Goal: Information Seeking & Learning: Learn about a topic

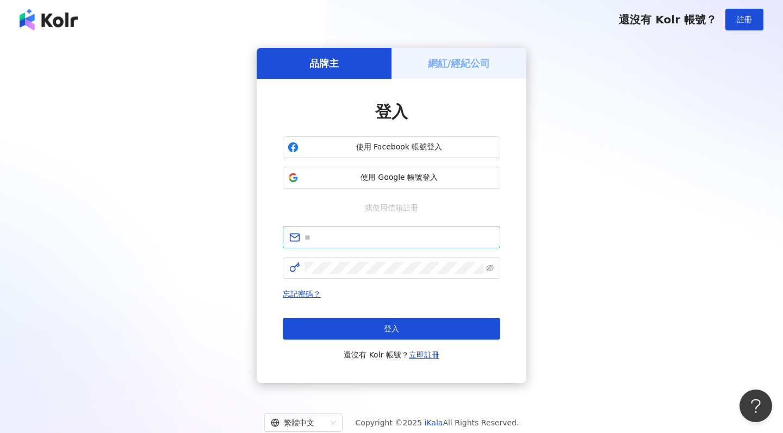
click at [362, 231] on span at bounding box center [392, 238] width 218 height 22
paste input "**********"
type input "**********"
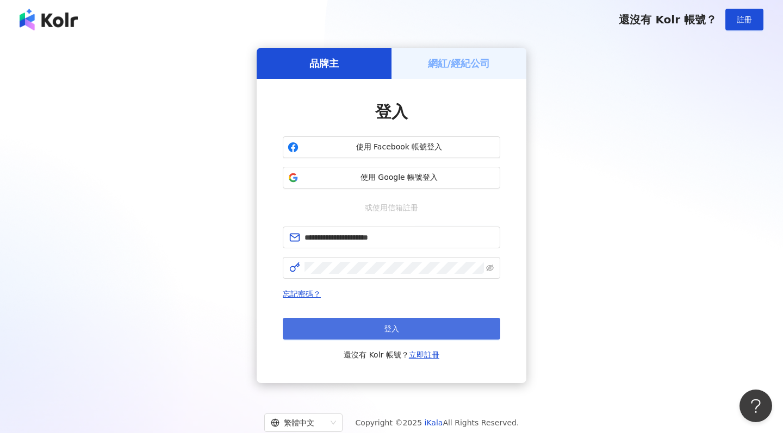
click at [394, 322] on button "登入" at bounding box center [392, 329] width 218 height 22
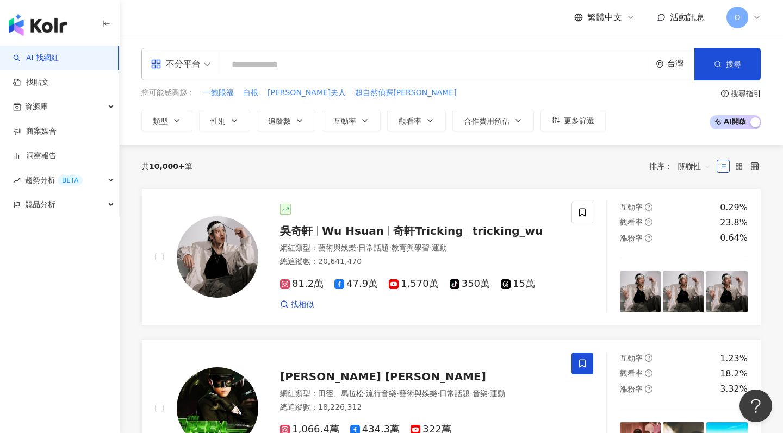
click at [201, 61] on span "不分平台" at bounding box center [181, 63] width 60 height 17
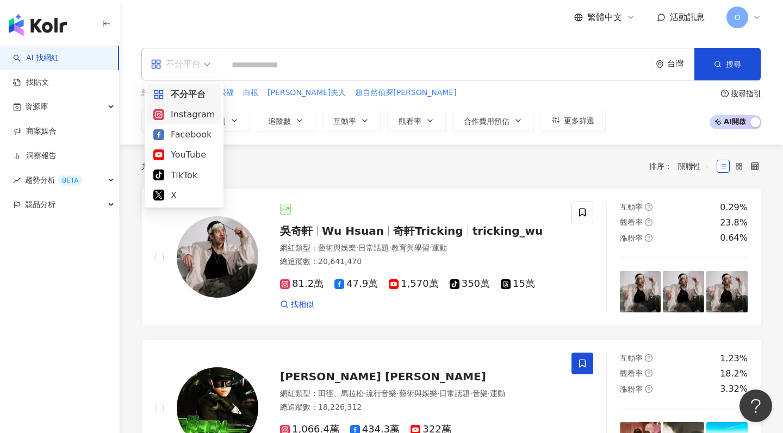
click at [197, 111] on div "Instagram" at bounding box center [183, 115] width 61 height 14
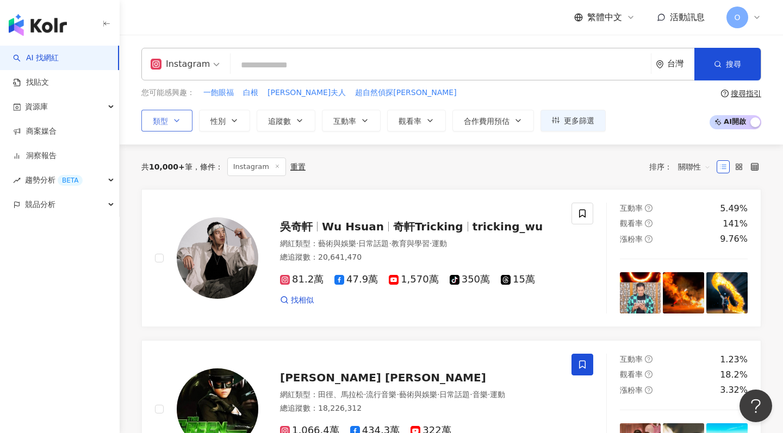
click at [181, 120] on button "類型" at bounding box center [166, 121] width 51 height 22
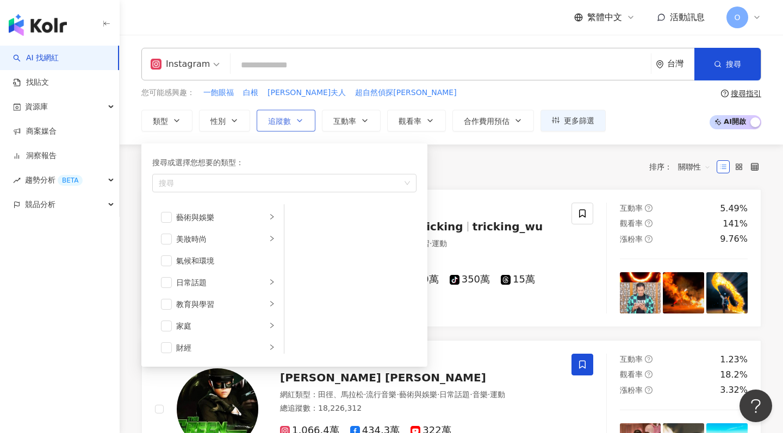
click at [296, 119] on icon "button" at bounding box center [299, 120] width 9 height 9
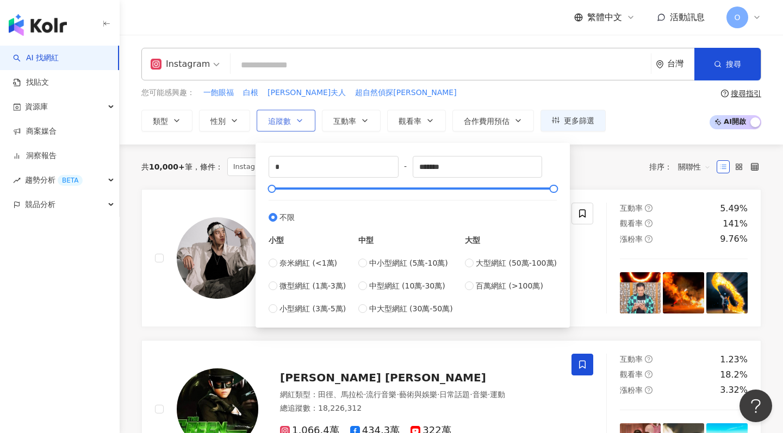
click at [302, 122] on button "追蹤數" at bounding box center [286, 121] width 59 height 22
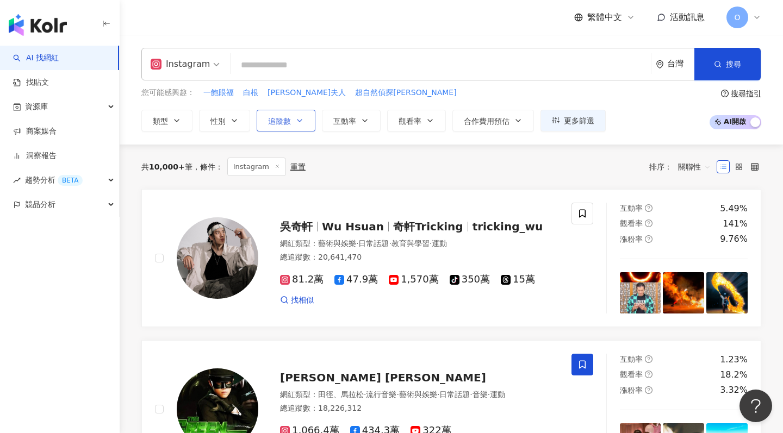
click at [302, 122] on button "追蹤數" at bounding box center [286, 121] width 59 height 22
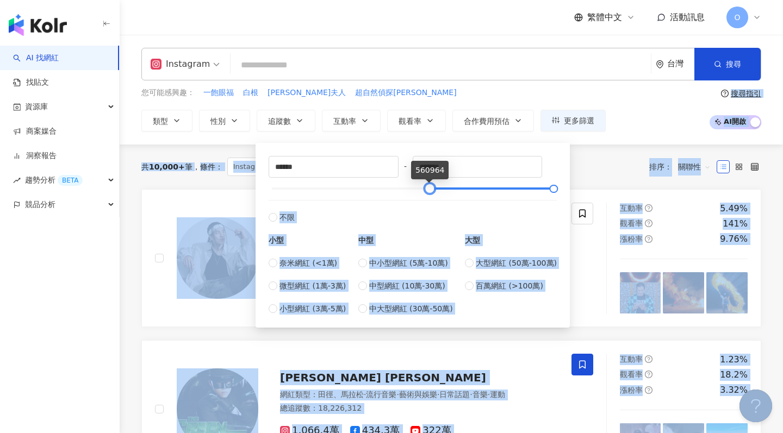
type input "******"
drag, startPoint x: 271, startPoint y: 189, endPoint x: 435, endPoint y: 177, distance: 164.1
click at [435, 177] on body "AI 找網紅 找貼文 資源庫 商案媒合 洞察報告 趨勢分析 BETA 競品分析 繁體中文 活動訊息 O Instagram 台灣 搜尋 您可能感興趣： 一飽眼…" at bounding box center [391, 216] width 783 height 433
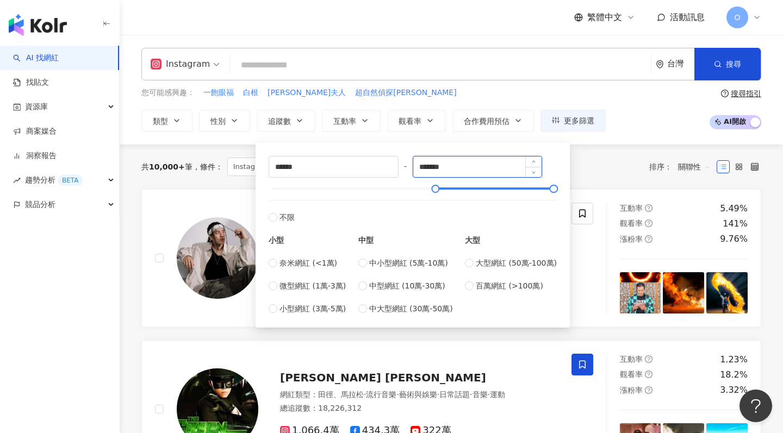
click at [508, 167] on input "*******" at bounding box center [477, 167] width 129 height 21
drag, startPoint x: 555, startPoint y: 192, endPoint x: 449, endPoint y: 192, distance: 105.5
click at [448, 192] on div at bounding box center [445, 189] width 6 height 6
type input "******"
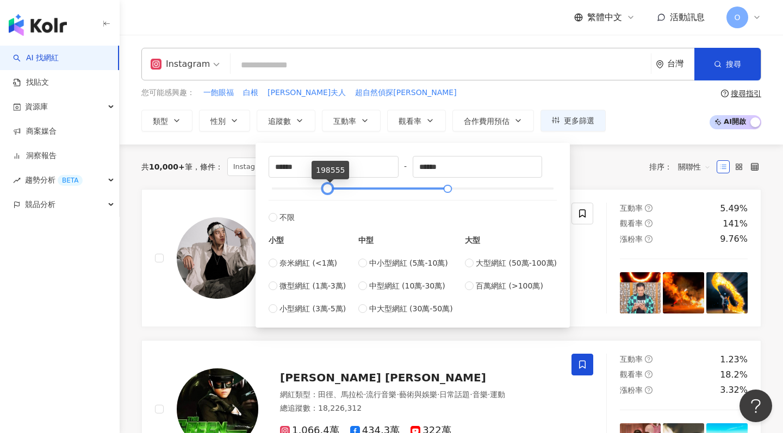
drag, startPoint x: 434, startPoint y: 192, endPoint x: 327, endPoint y: 187, distance: 107.3
click at [327, 186] on div at bounding box center [328, 189] width 6 height 6
type input "*****"
drag, startPoint x: 327, startPoint y: 187, endPoint x: 287, endPoint y: 207, distance: 45.0
click at [287, 207] on div "***** - ****** 不限 小型 奈米網紅 (<1萬) 微型網紅 (1萬-3萬) 小型網紅 (3萬-5萬) 中型 中小型網紅 (5萬-10萬) 中型網…" at bounding box center [413, 235] width 288 height 159
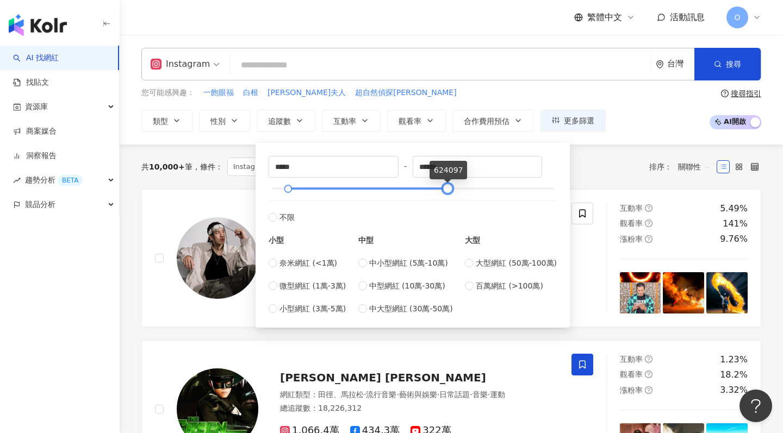
click at [445, 187] on div at bounding box center [448, 189] width 6 height 6
drag, startPoint x: 444, startPoint y: 187, endPoint x: 399, endPoint y: 186, distance: 45.7
click at [399, 186] on div at bounding box center [402, 189] width 6 height 6
type input "******"
drag, startPoint x: 399, startPoint y: 186, endPoint x: 354, endPoint y: 185, distance: 44.6
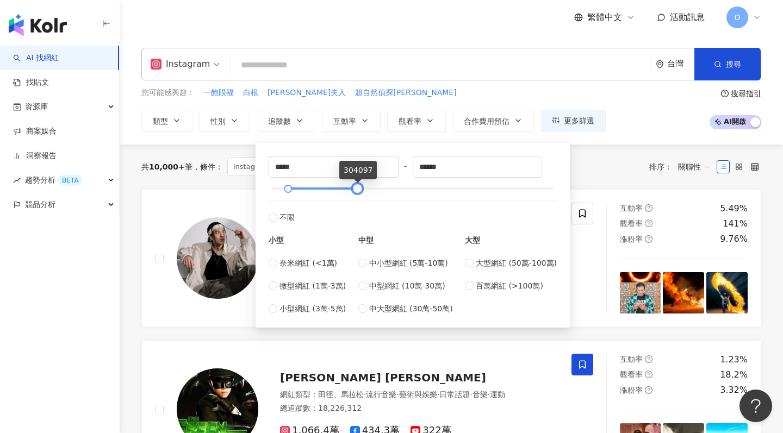
click at [355, 186] on div at bounding box center [358, 189] width 6 height 6
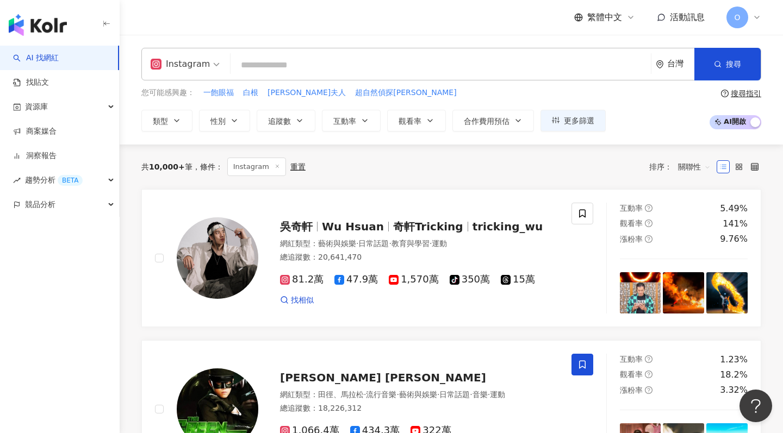
click at [588, 145] on div "共 10,000+ 筆 條件 ： Instagram 重置 排序： 關聯性" at bounding box center [451, 167] width 620 height 45
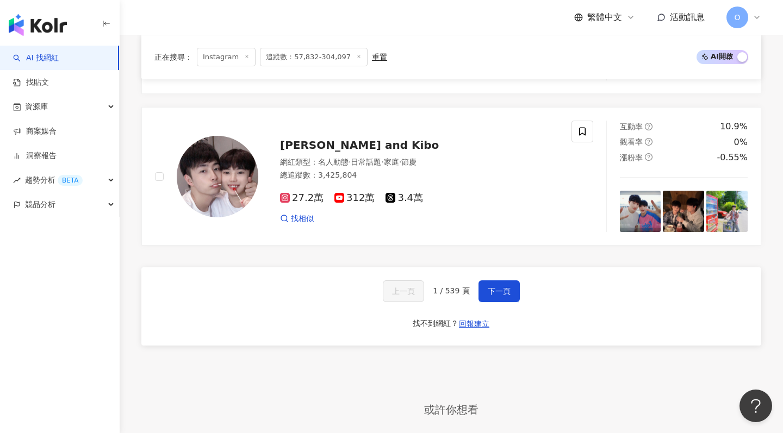
scroll to position [2039, 0]
click at [495, 287] on span "下一頁" at bounding box center [499, 291] width 23 height 9
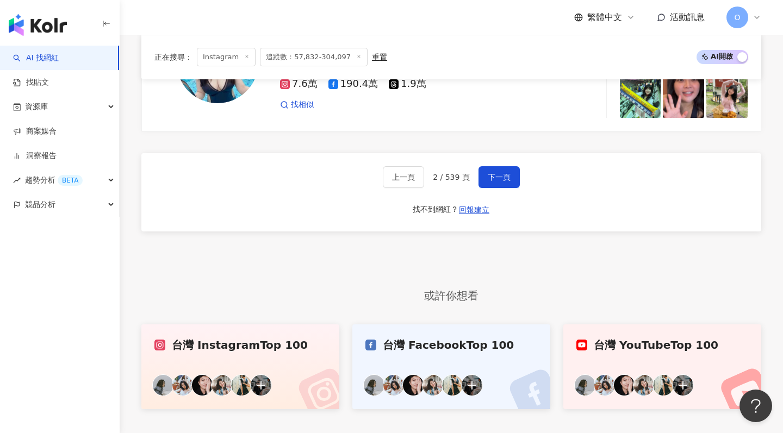
scroll to position [2151, 0]
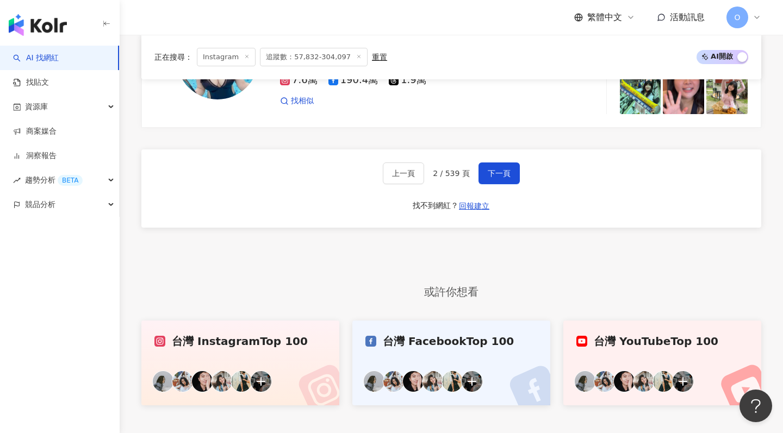
click at [290, 334] on div "台灣 Instagram Top 100" at bounding box center [240, 341] width 172 height 15
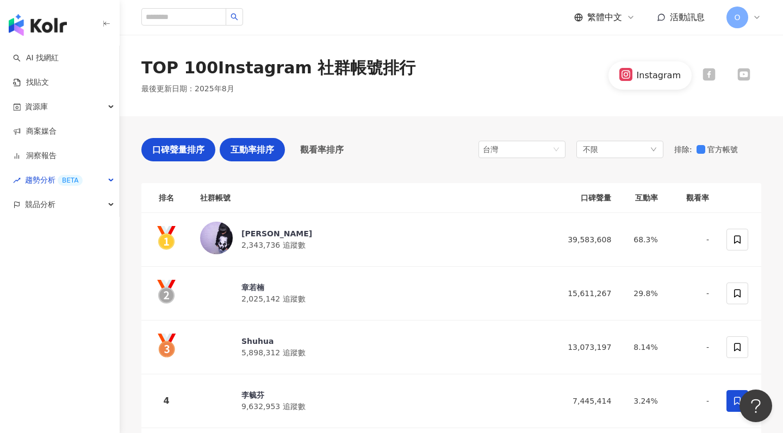
click at [252, 147] on span "互動率排序" at bounding box center [253, 150] width 44 height 14
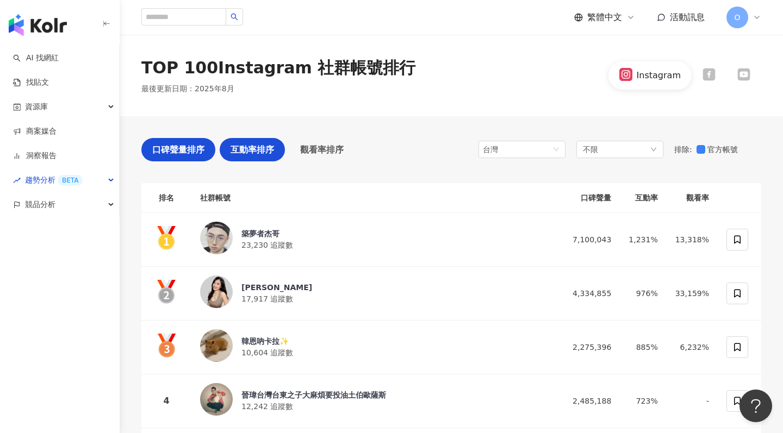
click at [171, 151] on span "口碑聲量排序" at bounding box center [178, 150] width 52 height 14
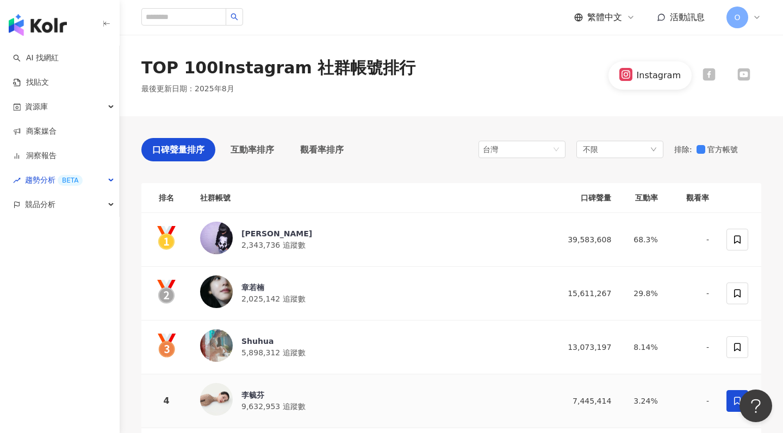
click at [177, 145] on span "口碑聲量排序" at bounding box center [178, 150] width 52 height 14
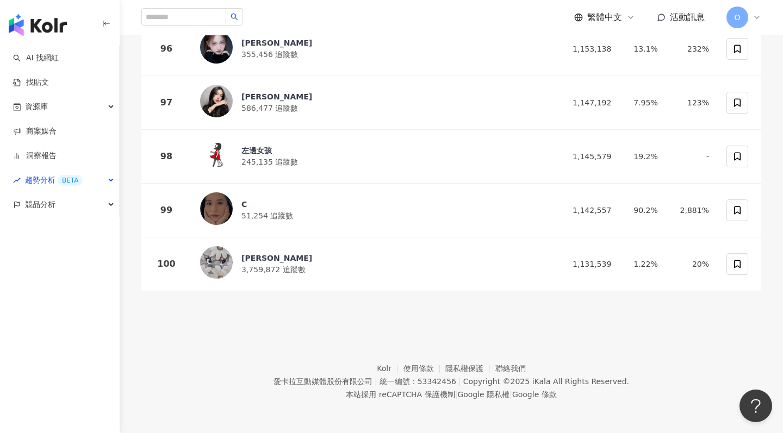
click at [48, 20] on img "button" at bounding box center [38, 25] width 58 height 22
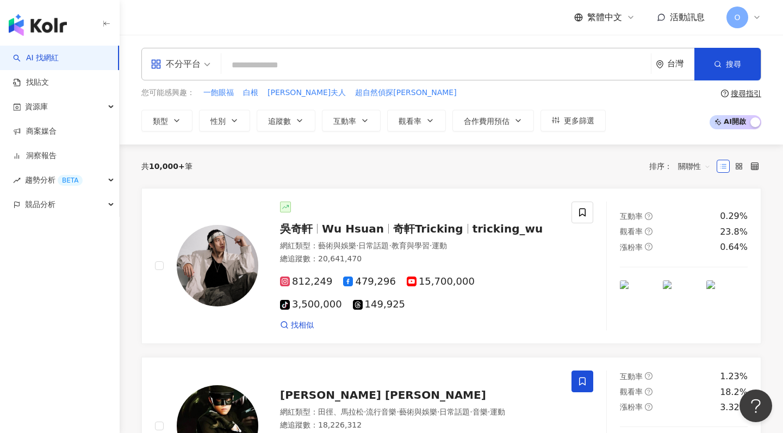
click at [200, 74] on span at bounding box center [181, 64] width 60 height 32
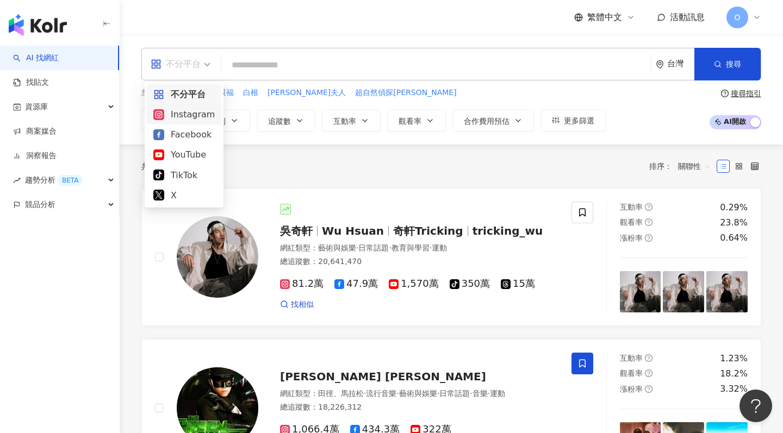
click at [191, 114] on div "Instagram" at bounding box center [183, 115] width 61 height 14
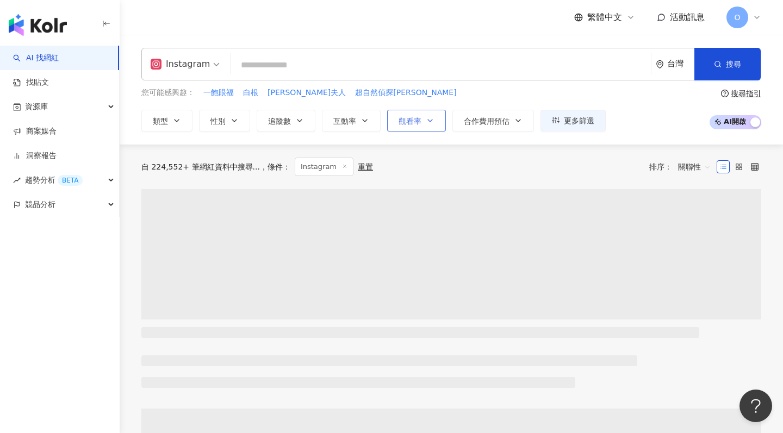
click at [426, 122] on icon "button" at bounding box center [430, 120] width 9 height 9
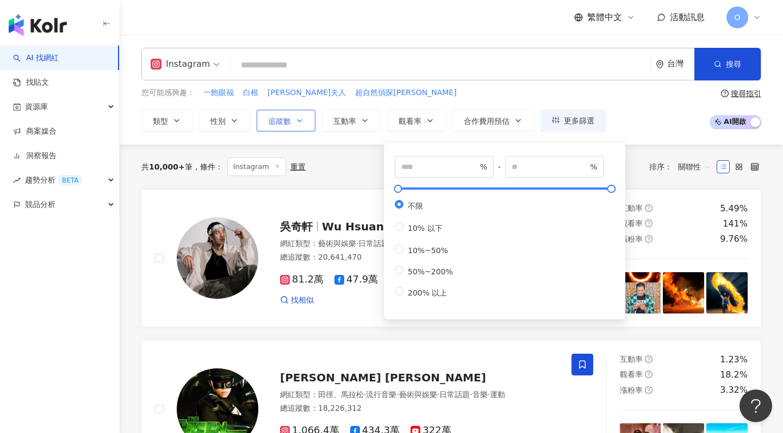
click at [282, 126] on button "追蹤數" at bounding box center [286, 121] width 59 height 22
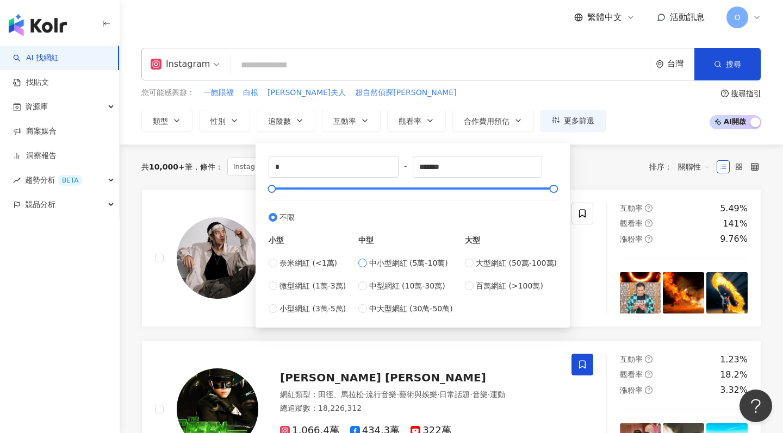
type input "*****"
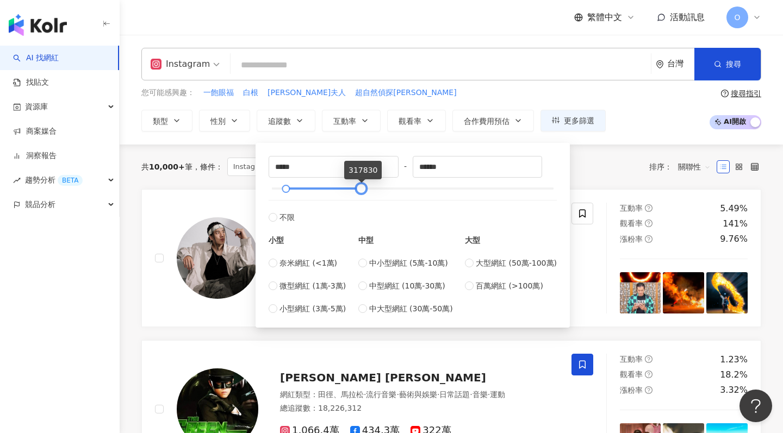
type input "******"
drag, startPoint x: 301, startPoint y: 190, endPoint x: 362, endPoint y: 189, distance: 60.9
click at [363, 189] on div at bounding box center [361, 189] width 6 height 6
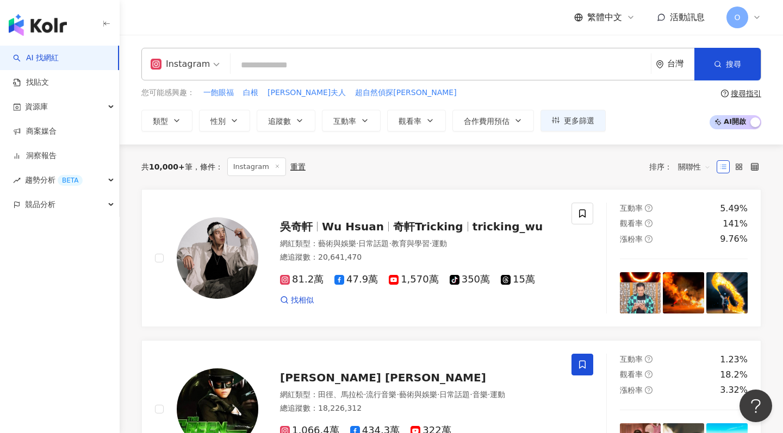
click at [625, 138] on div "Instagram 台灣 搜尋 您可能感興趣： 一飽眼福 白根 [PERSON_NAME]夫人 超自然偵探瑟 類型 性別 追蹤數 互動率 觀看率 合作費用預估…" at bounding box center [451, 90] width 663 height 110
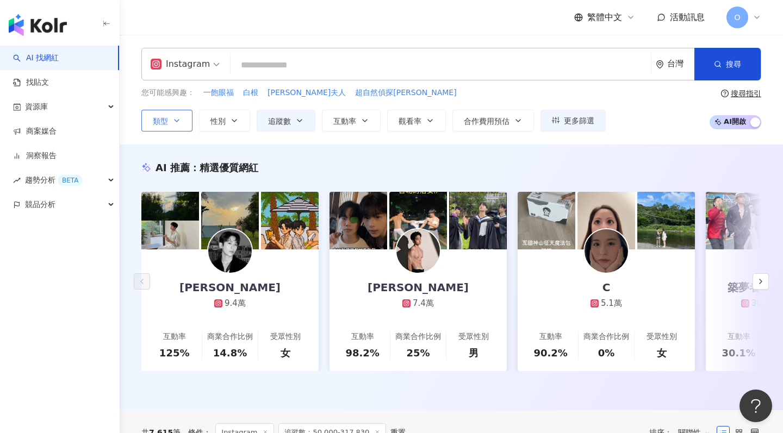
click at [184, 121] on button "類型" at bounding box center [166, 121] width 51 height 22
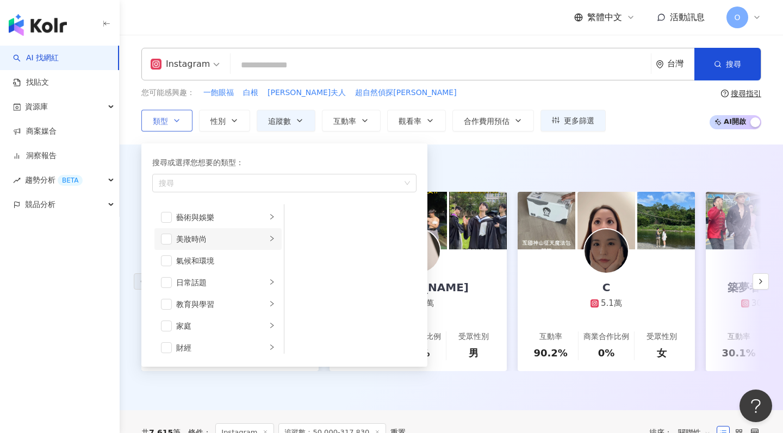
click at [271, 239] on icon "right" at bounding box center [272, 238] width 7 height 7
click at [167, 215] on span "button" at bounding box center [166, 217] width 11 height 11
click at [168, 282] on span "button" at bounding box center [166, 282] width 11 height 11
click at [166, 346] on span "button" at bounding box center [166, 348] width 11 height 11
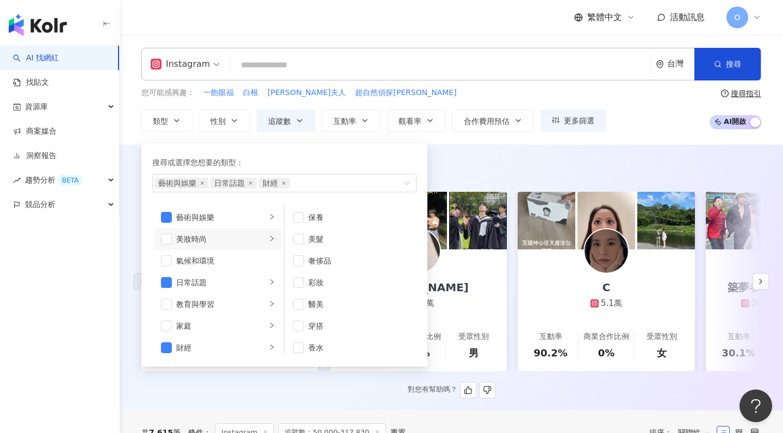
click at [516, 167] on div "AI 推薦 ： 精選優質網紅" at bounding box center [451, 168] width 620 height 14
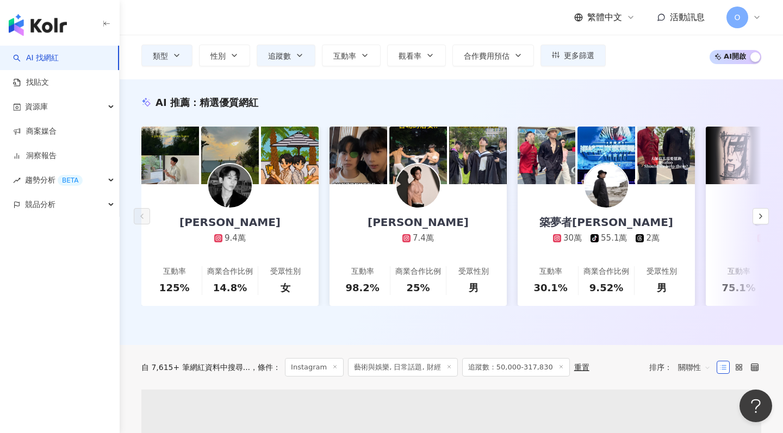
scroll to position [65, 0]
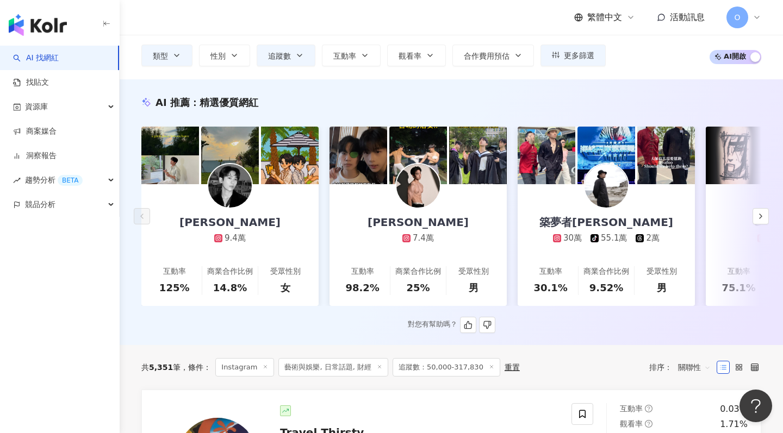
click at [236, 222] on div "[PERSON_NAME]" at bounding box center [230, 222] width 123 height 15
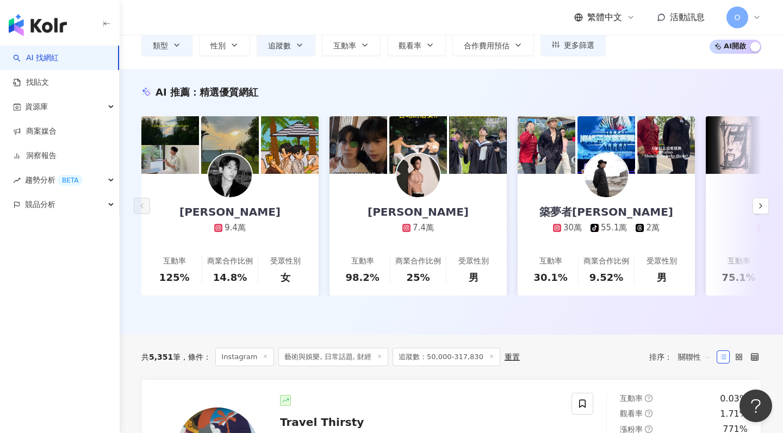
scroll to position [76, 0]
click at [765, 202] on button "button" at bounding box center [761, 206] width 16 height 16
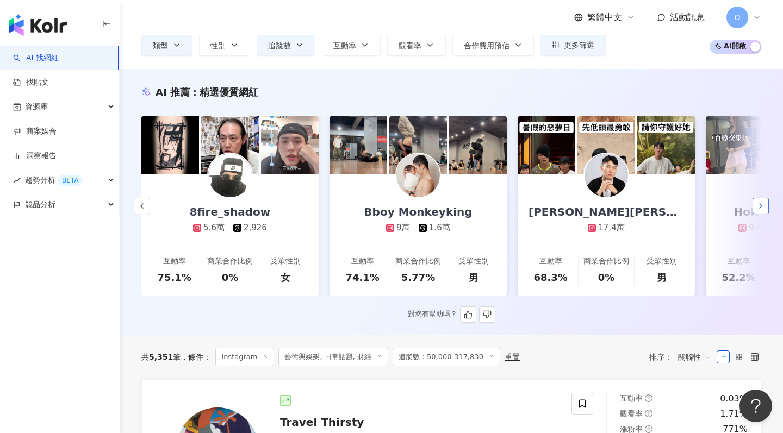
click at [759, 204] on icon "button" at bounding box center [760, 206] width 9 height 9
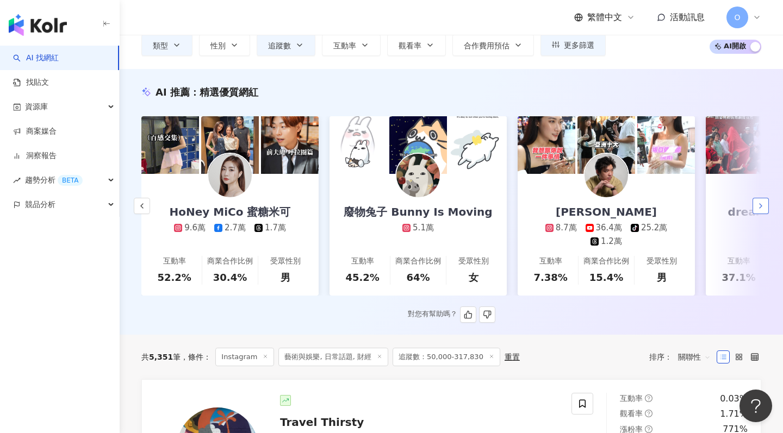
click at [759, 204] on icon "button" at bounding box center [760, 206] width 9 height 9
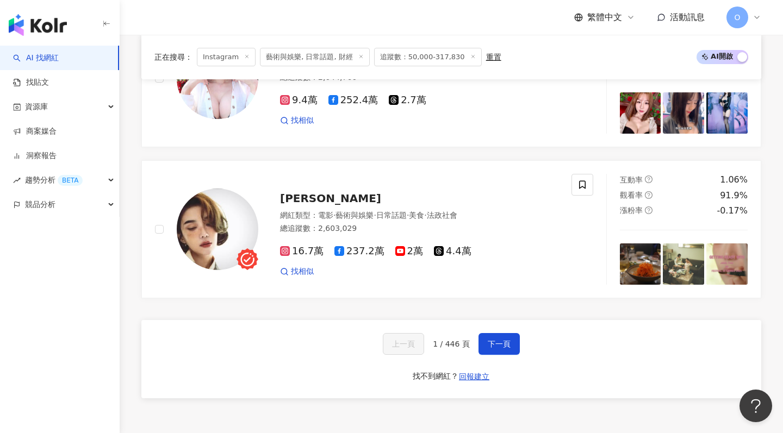
scroll to position [2010, 0]
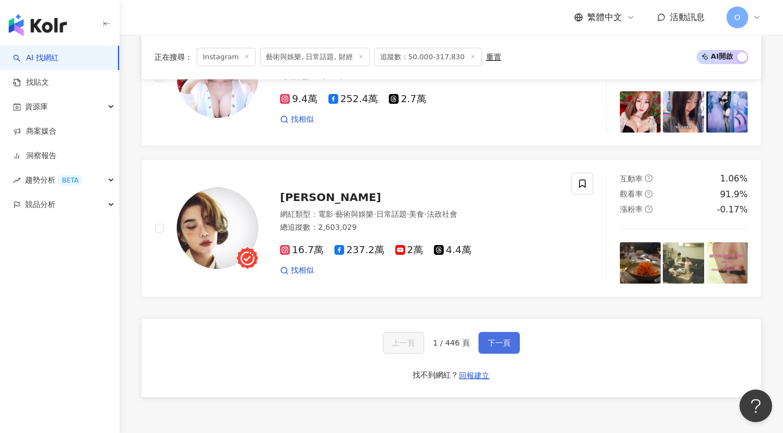
click at [496, 332] on button "下一頁" at bounding box center [499, 343] width 41 height 22
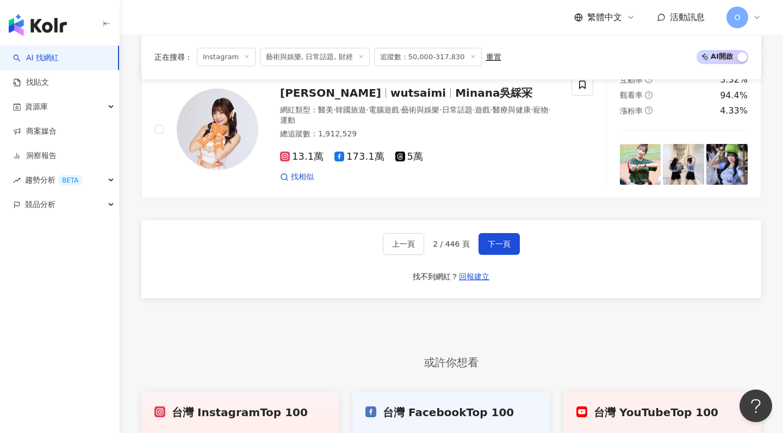
scroll to position [2068, 0]
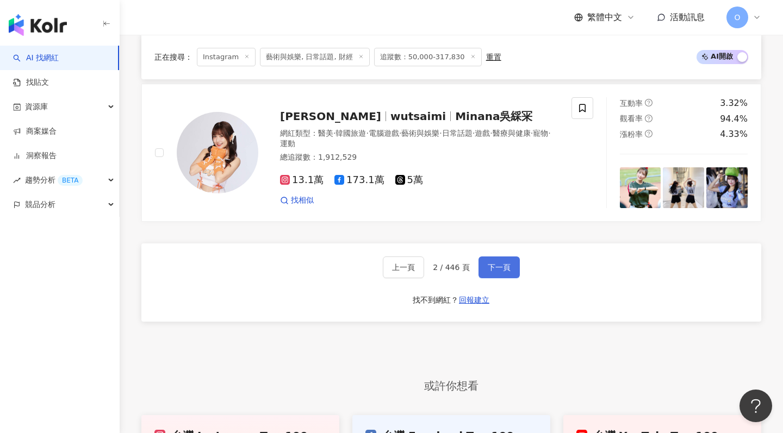
click at [505, 263] on span "下一頁" at bounding box center [499, 267] width 23 height 9
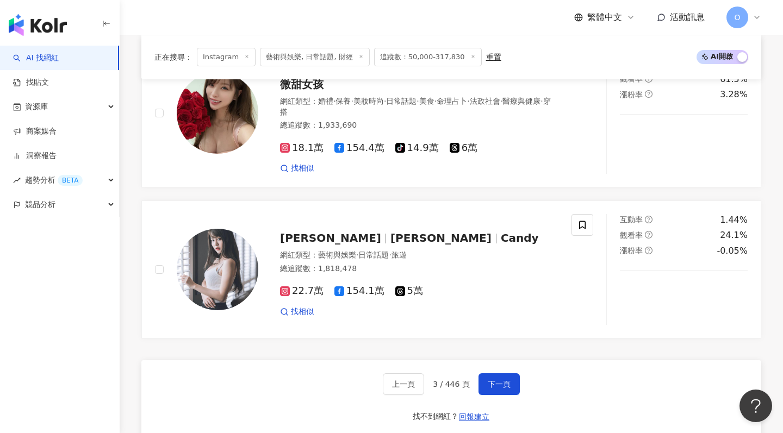
scroll to position [1995, 0]
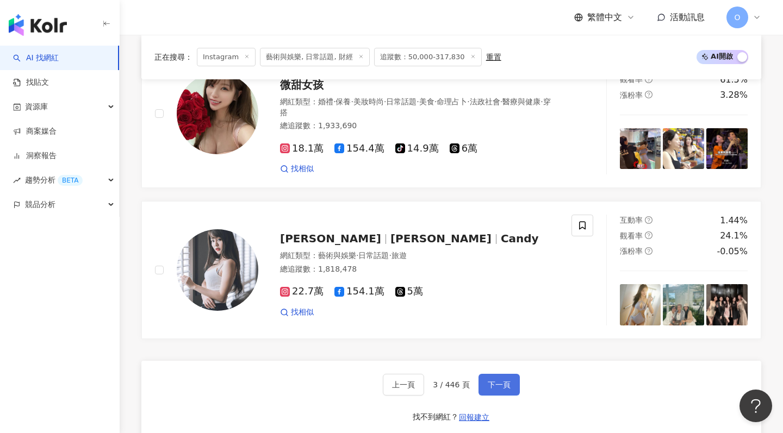
click at [489, 381] on span "下一頁" at bounding box center [499, 385] width 23 height 9
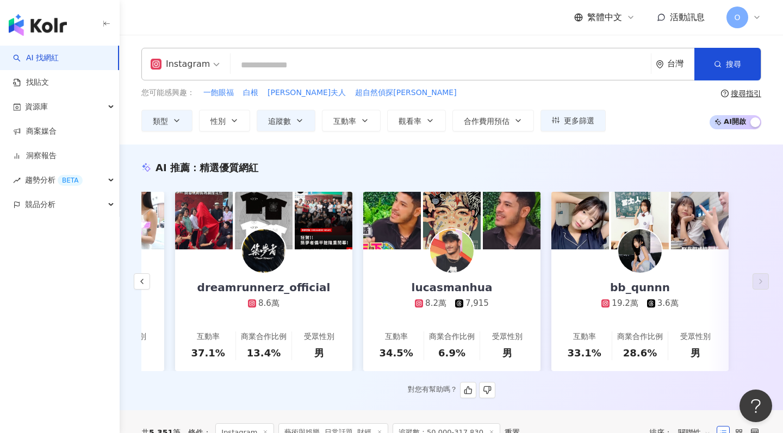
scroll to position [0, 0]
click at [237, 118] on icon "button" at bounding box center [234, 120] width 9 height 9
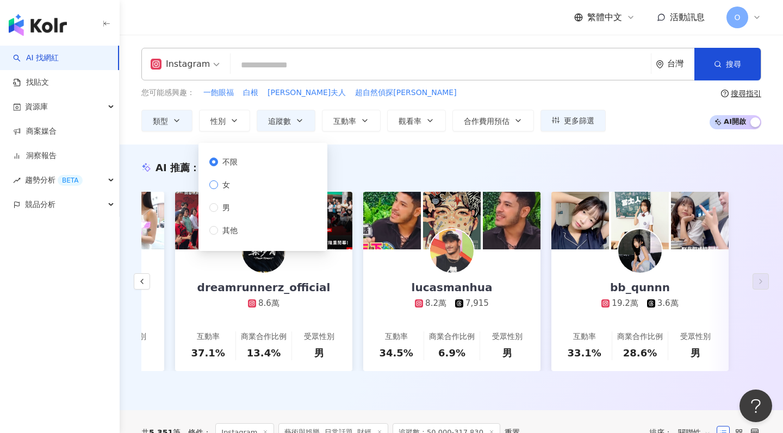
click at [219, 180] on span "女" at bounding box center [226, 185] width 16 height 12
click at [406, 165] on div "AI 推薦 ： 精選優質網紅" at bounding box center [451, 168] width 620 height 14
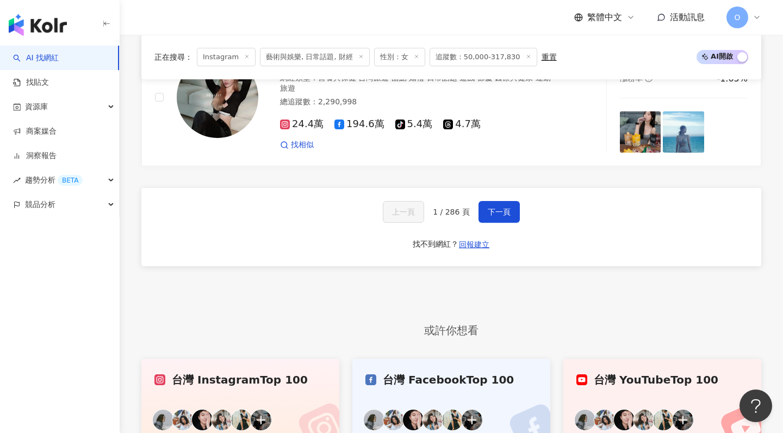
scroll to position [1862, 0]
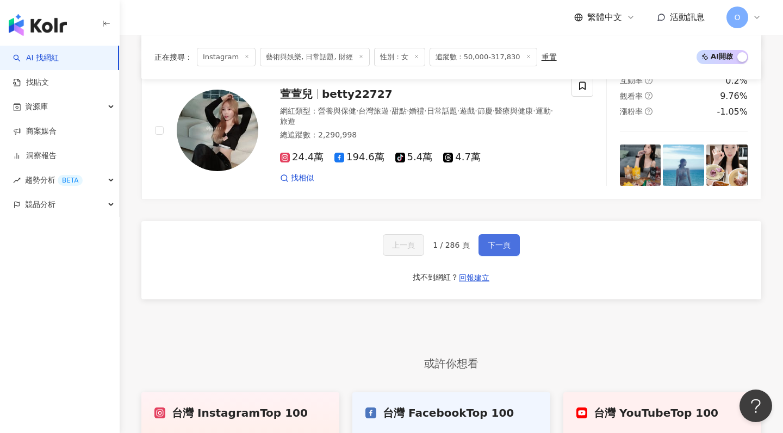
click at [502, 241] on span "下一頁" at bounding box center [499, 245] width 23 height 9
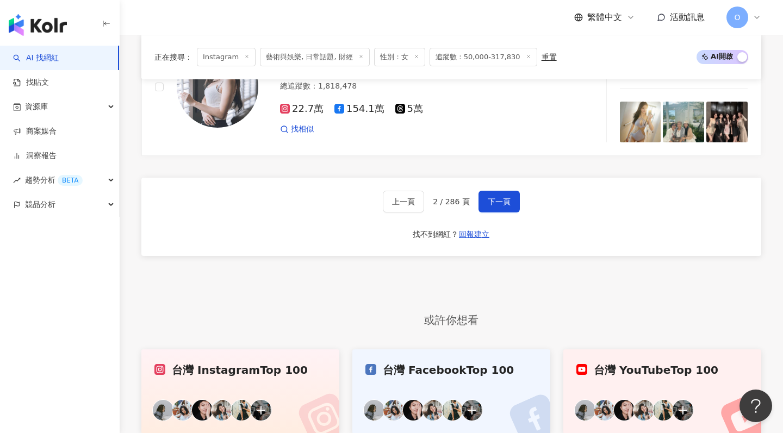
scroll to position [1942, 0]
click at [498, 191] on button "下一頁" at bounding box center [499, 202] width 41 height 22
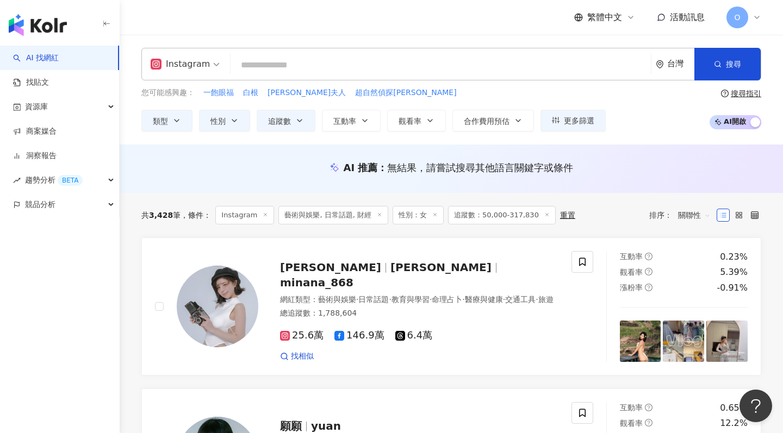
scroll to position [0, 0]
click at [173, 115] on button "類型" at bounding box center [166, 121] width 51 height 22
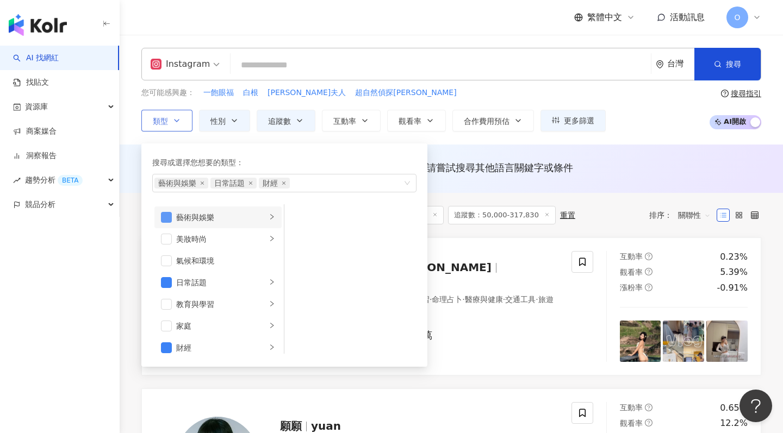
click at [167, 213] on span "button" at bounding box center [166, 217] width 11 height 11
click at [167, 276] on li "日常話題" at bounding box center [217, 283] width 127 height 22
click at [169, 283] on span "button" at bounding box center [166, 282] width 11 height 11
click at [167, 343] on span "button" at bounding box center [166, 348] width 11 height 11
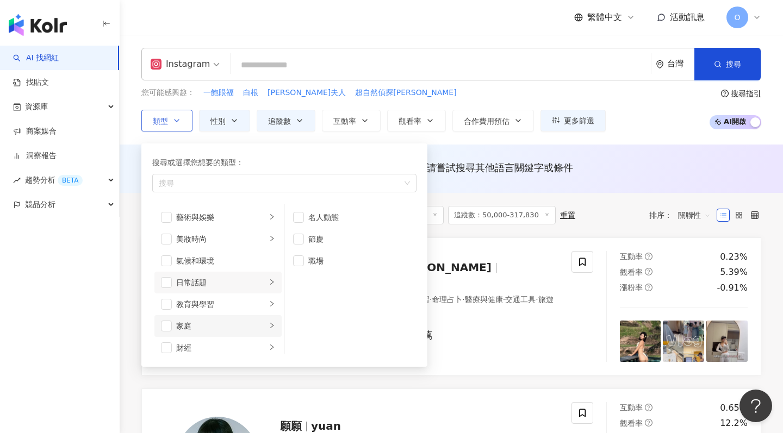
click at [273, 322] on icon "right" at bounding box center [272, 325] width 7 height 7
click at [304, 234] on li "親子" at bounding box center [351, 239] width 128 height 22
click at [717, 65] on icon "button" at bounding box center [718, 64] width 8 height 8
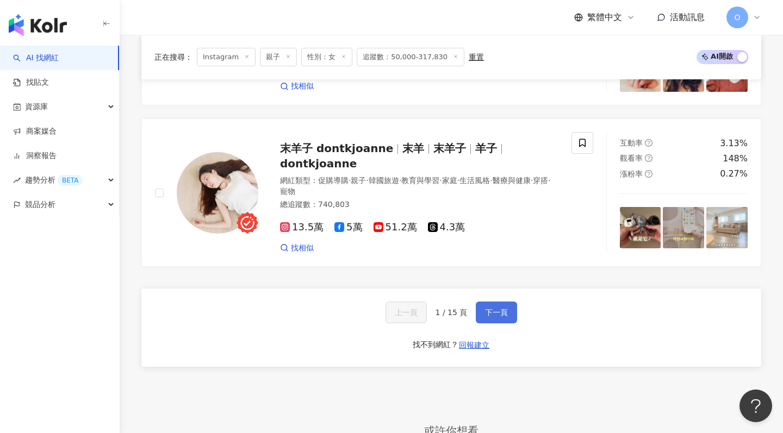
scroll to position [2015, 0]
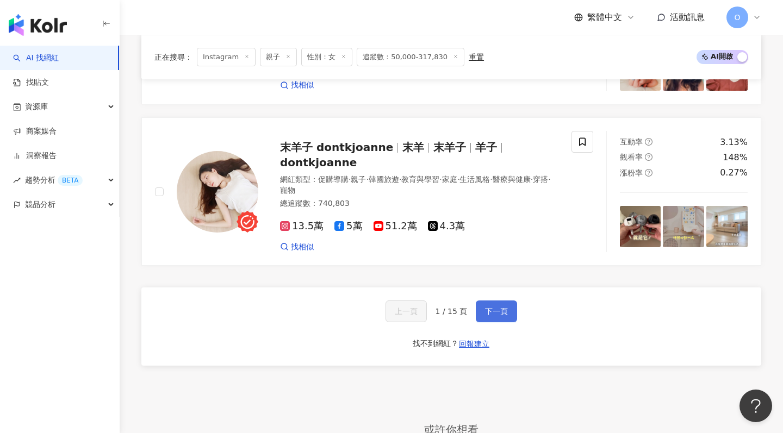
click at [488, 301] on button "下一頁" at bounding box center [496, 312] width 41 height 22
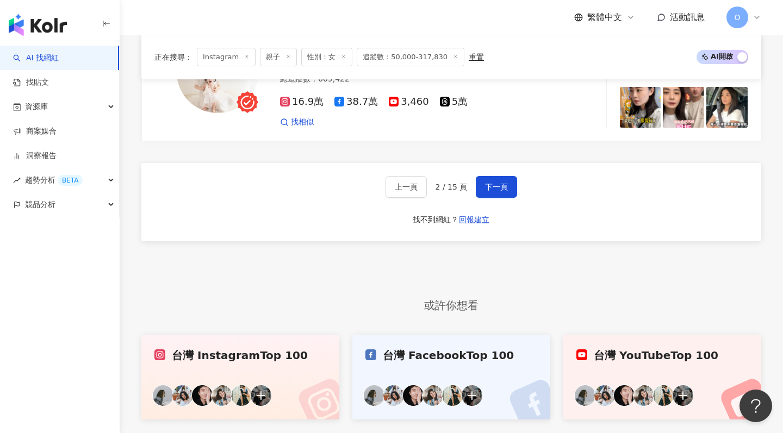
scroll to position [2142, 1]
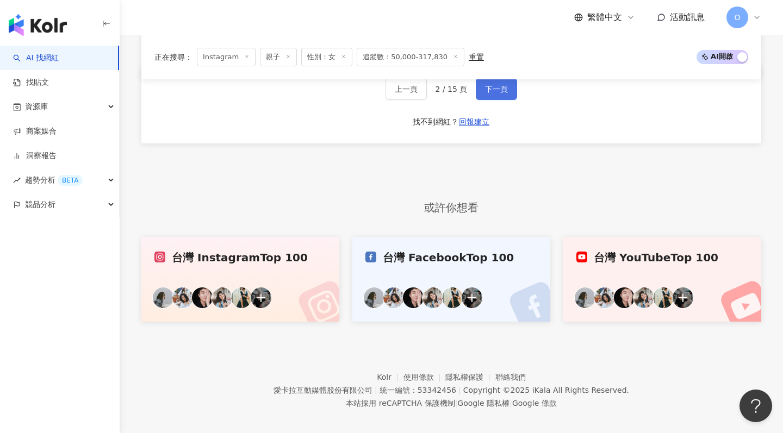
click at [499, 89] on button "下一頁" at bounding box center [496, 89] width 41 height 22
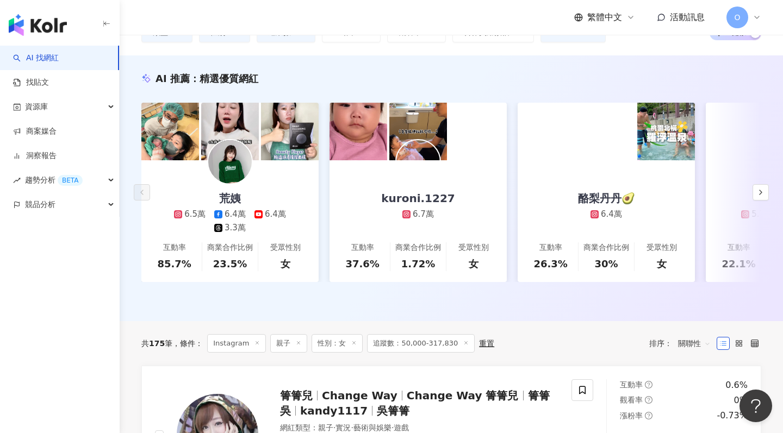
scroll to position [89, 0]
